Goal: Information Seeking & Learning: Learn about a topic

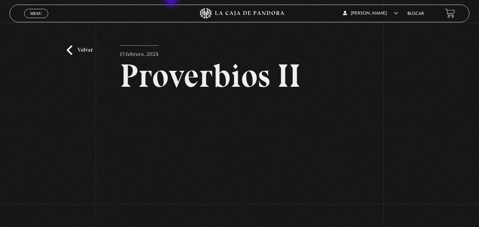
scroll to position [32, 0]
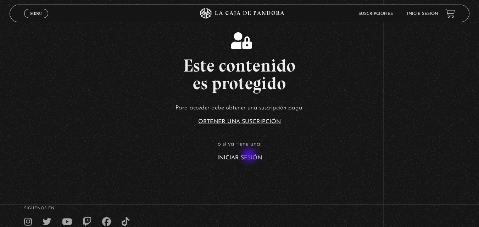
click at [250, 156] on link "Iniciar Sesión" at bounding box center [239, 158] width 45 height 6
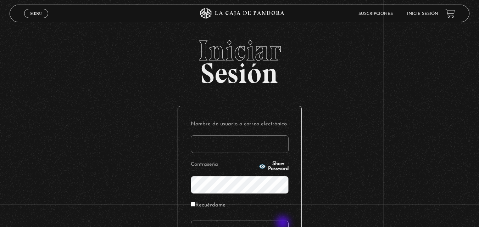
type input "carlomena"
click at [283, 224] on input "Acceder" at bounding box center [240, 230] width 98 height 18
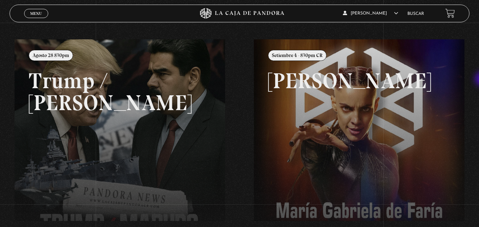
scroll to position [71, 0]
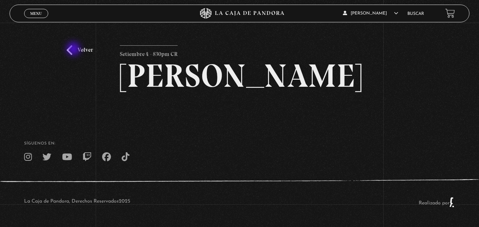
click at [74, 50] on link "Volver" at bounding box center [80, 50] width 26 height 10
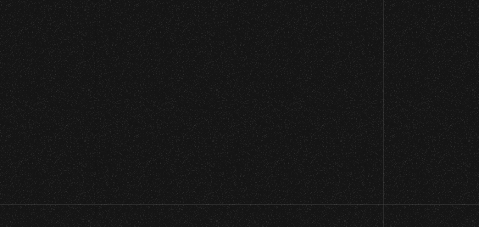
scroll to position [74, 0]
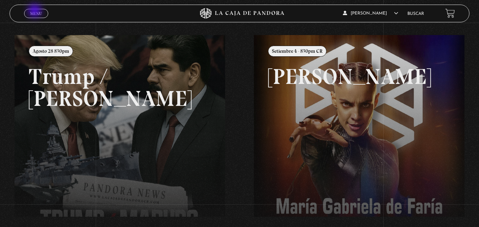
click at [35, 11] on span "Menu" at bounding box center [36, 13] width 12 height 4
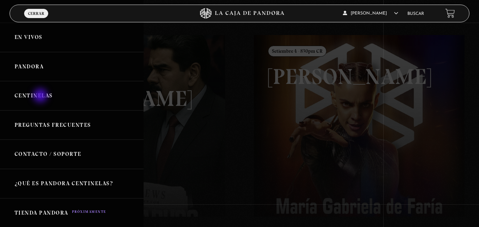
click at [41, 96] on link "Centinelas" at bounding box center [72, 95] width 144 height 29
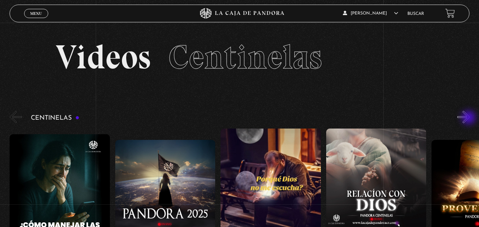
click at [469, 118] on button "»" at bounding box center [463, 117] width 12 height 12
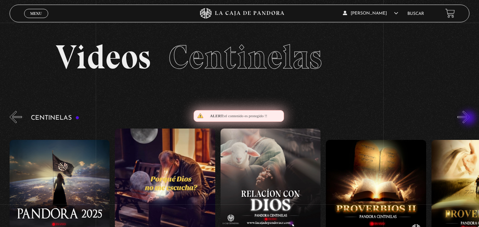
click at [469, 119] on button "»" at bounding box center [463, 117] width 12 height 12
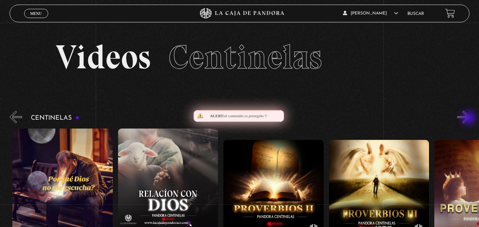
scroll to position [0, 211]
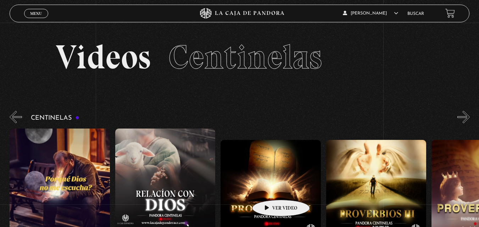
click at [270, 189] on figure at bounding box center [270, 204] width 100 height 128
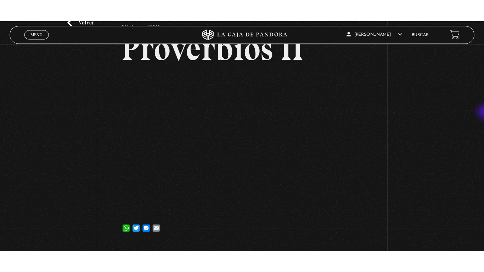
scroll to position [49, 0]
